Goal: Find specific page/section: Find specific page/section

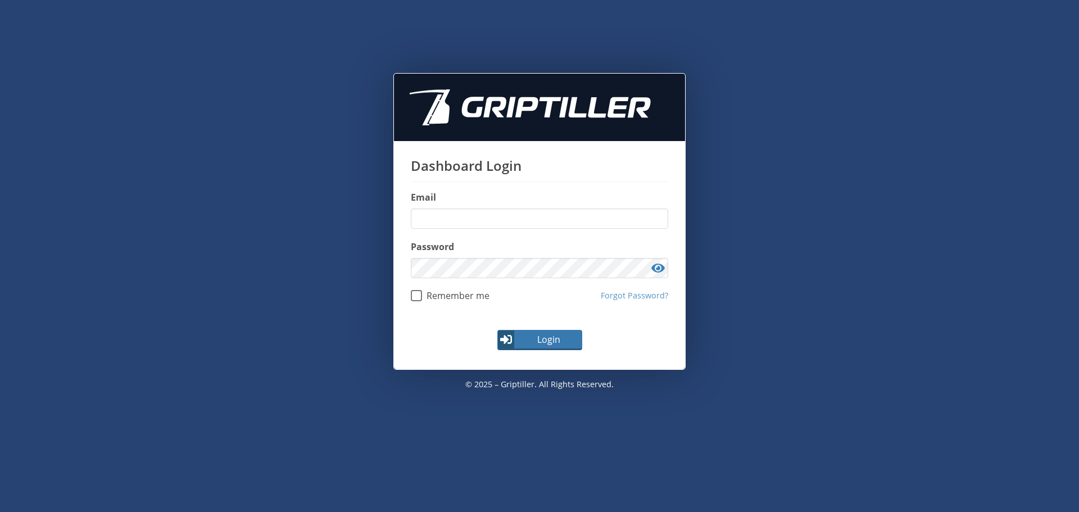
type input "**********"
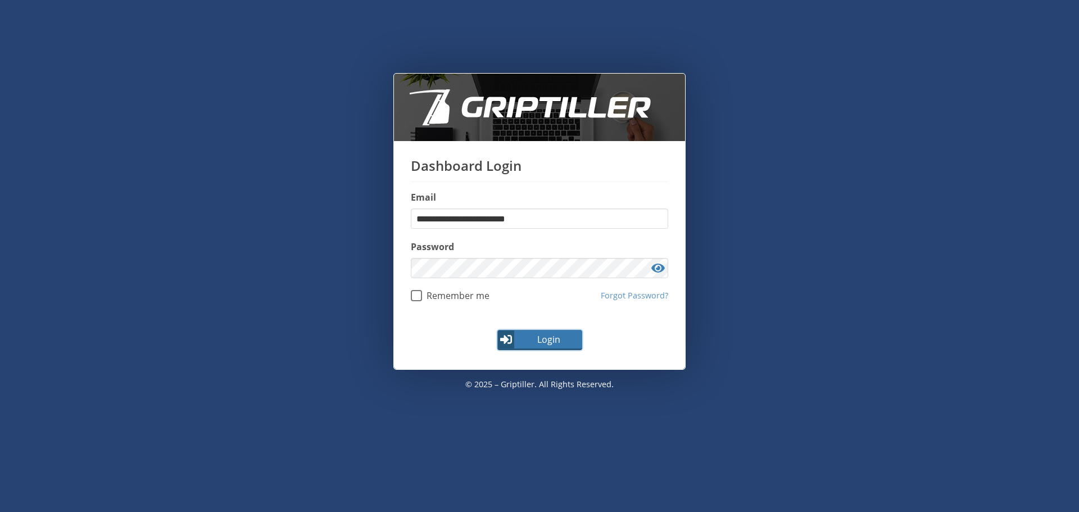
click at [538, 332] on button "Login" at bounding box center [539, 340] width 85 height 20
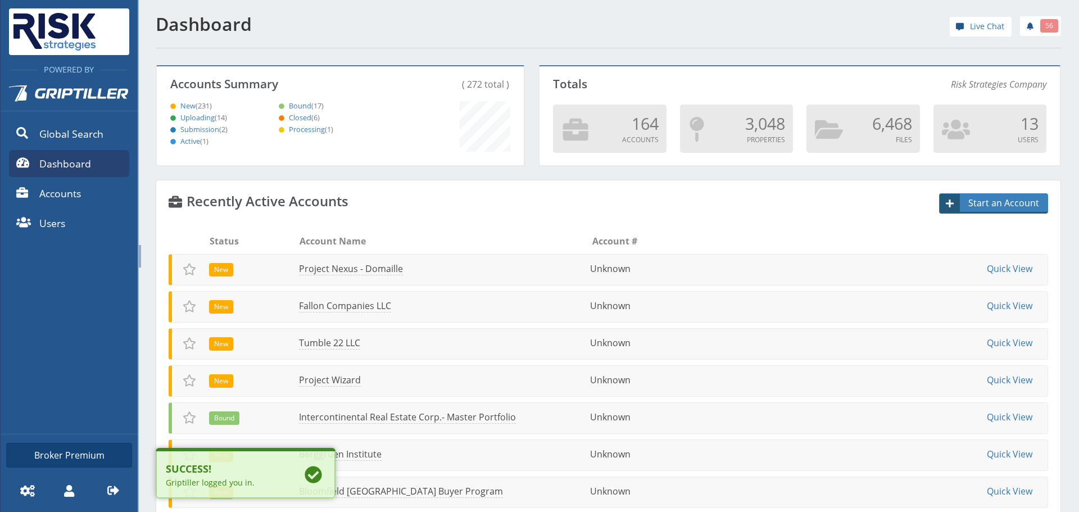
scroll to position [99, 364]
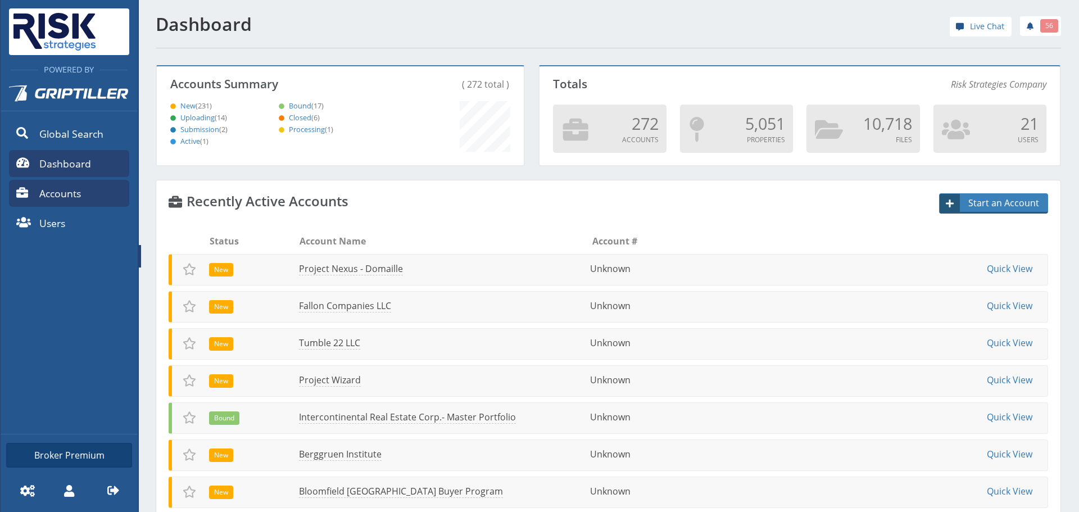
click at [80, 185] on link "Accounts" at bounding box center [69, 193] width 120 height 27
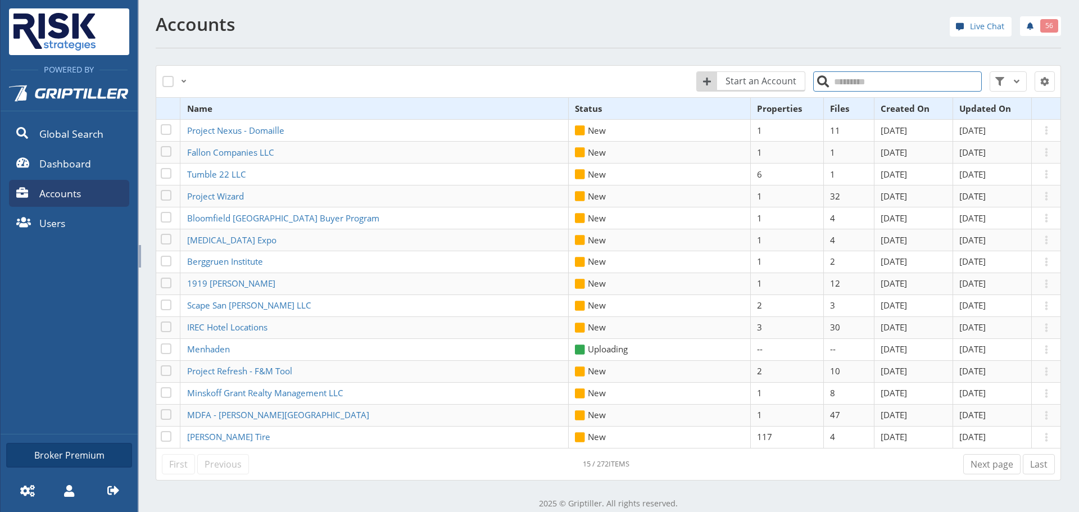
click at [834, 86] on input "search" at bounding box center [897, 81] width 169 height 20
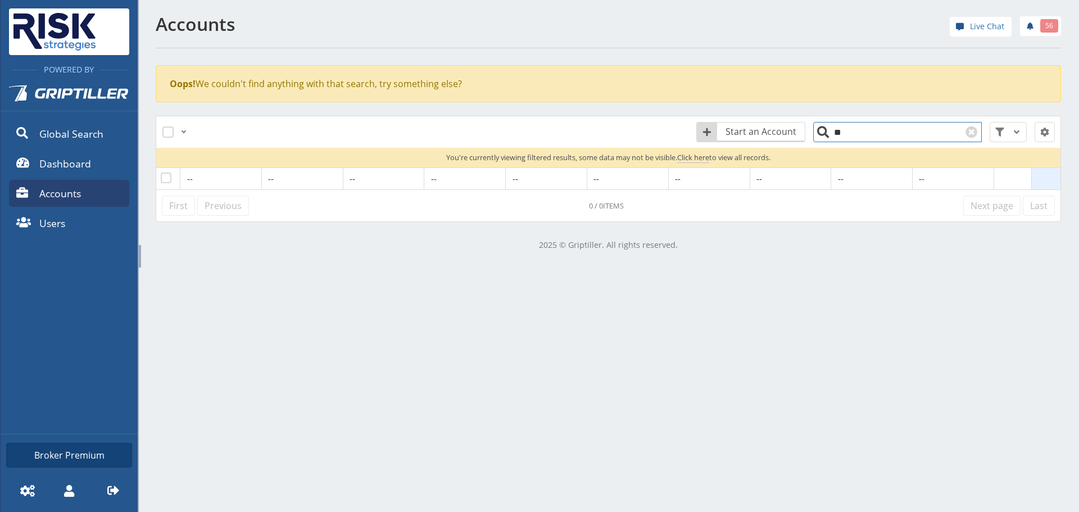
type input "*"
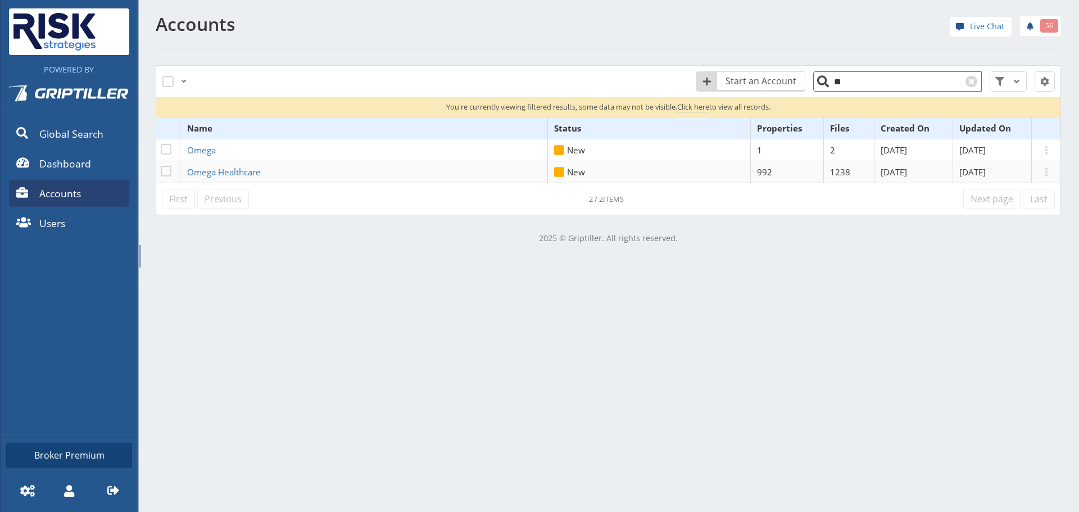
type input "*"
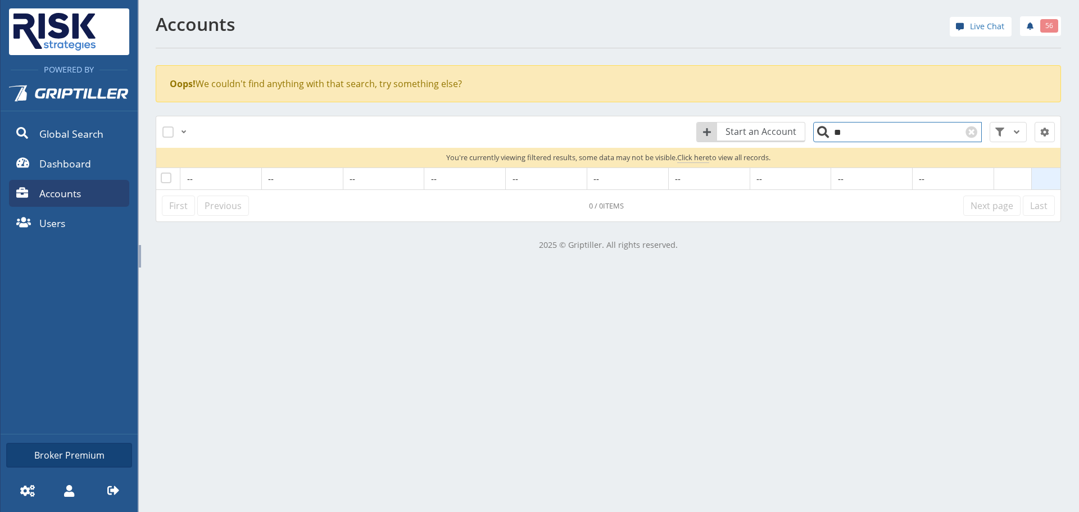
type input "*"
